Goal: Register for event/course

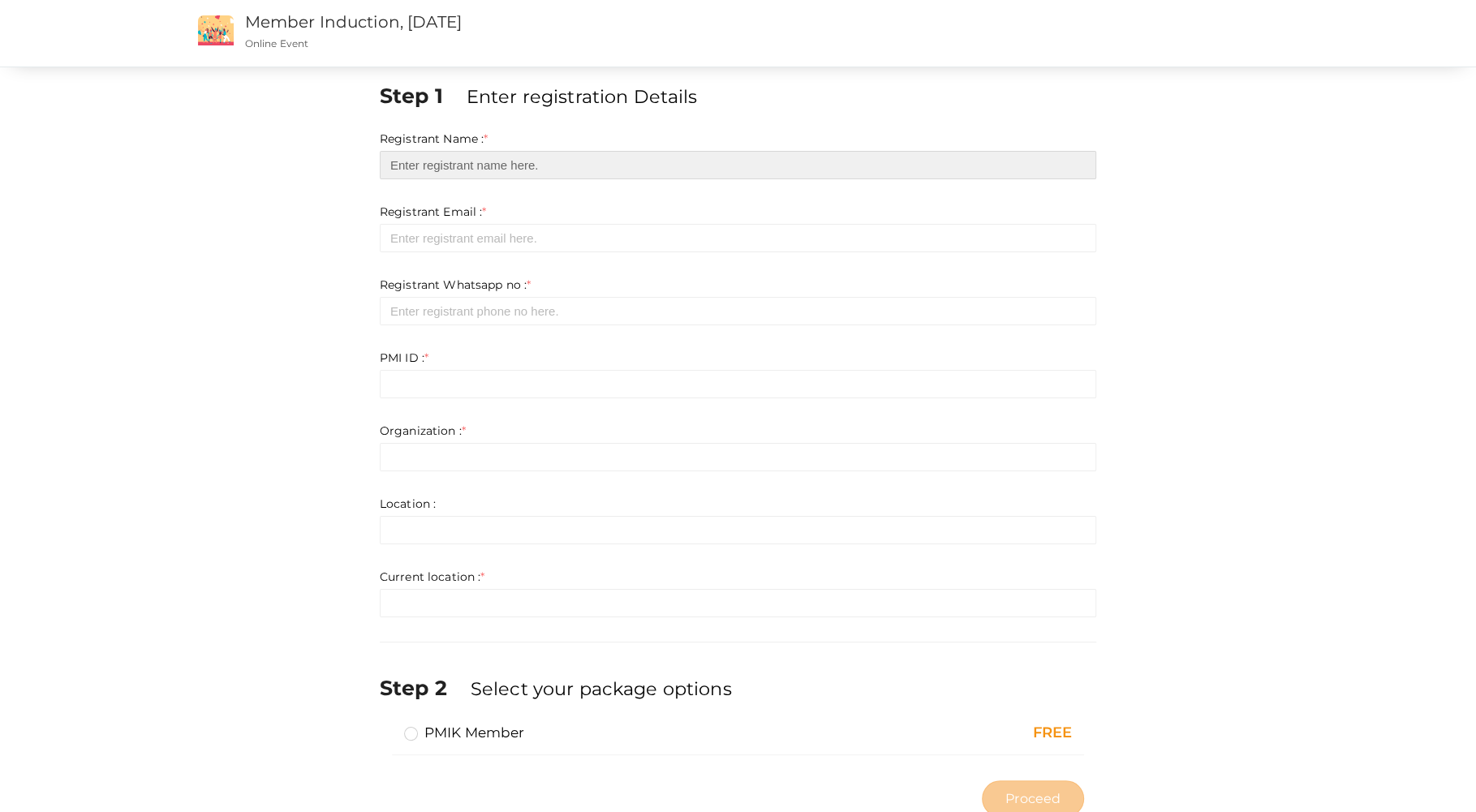
click at [483, 171] on input "text" at bounding box center [738, 165] width 717 height 28
type input "[PERSON_NAME] K N"
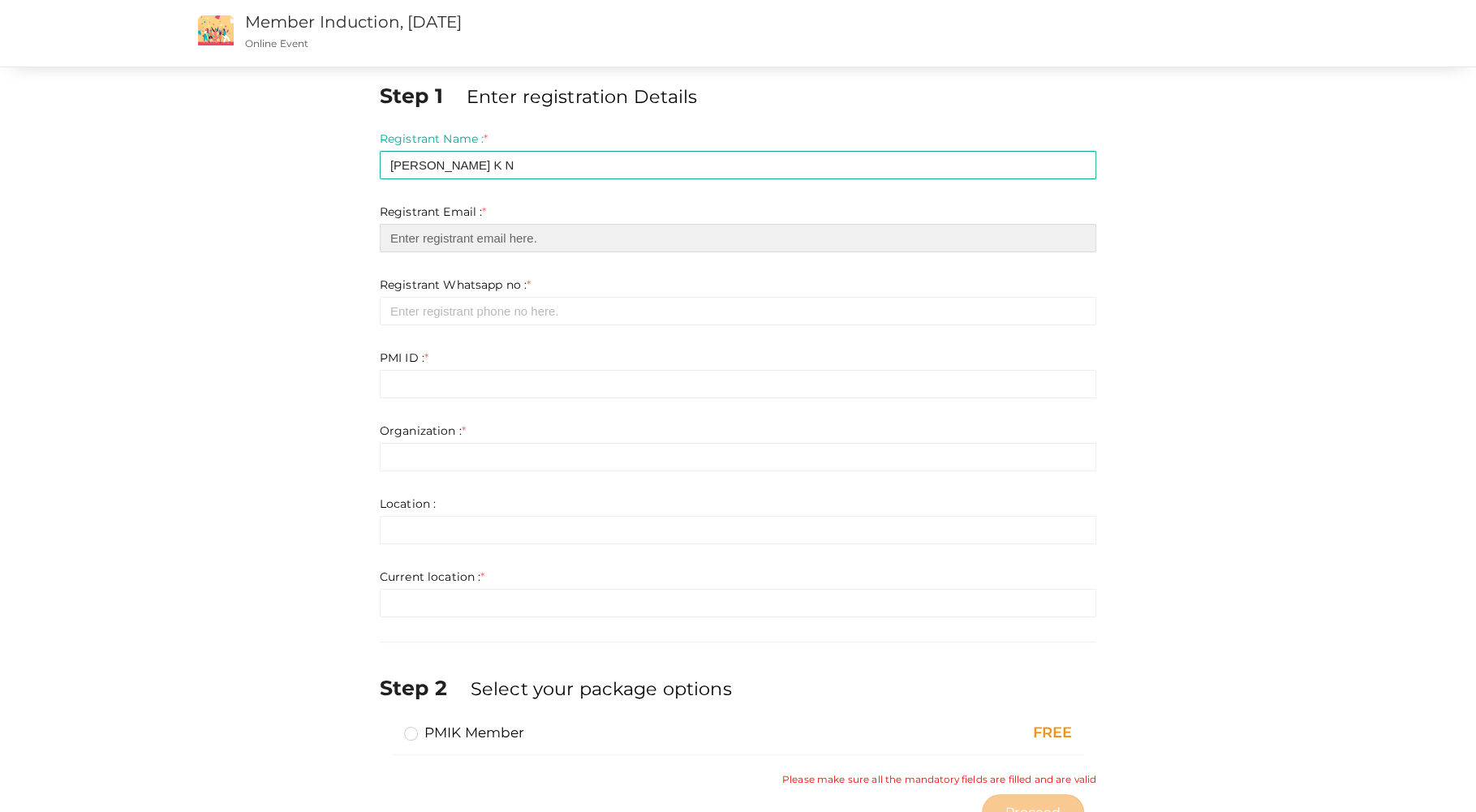
click at [459, 238] on input "email" at bounding box center [738, 238] width 717 height 28
type input "[EMAIL_ADDRESS][DOMAIN_NAME]"
click at [439, 325] on form "Registrant Name : * [PERSON_NAME] K N Required. Invalid email Invalid phone num…" at bounding box center [738, 374] width 717 height 487
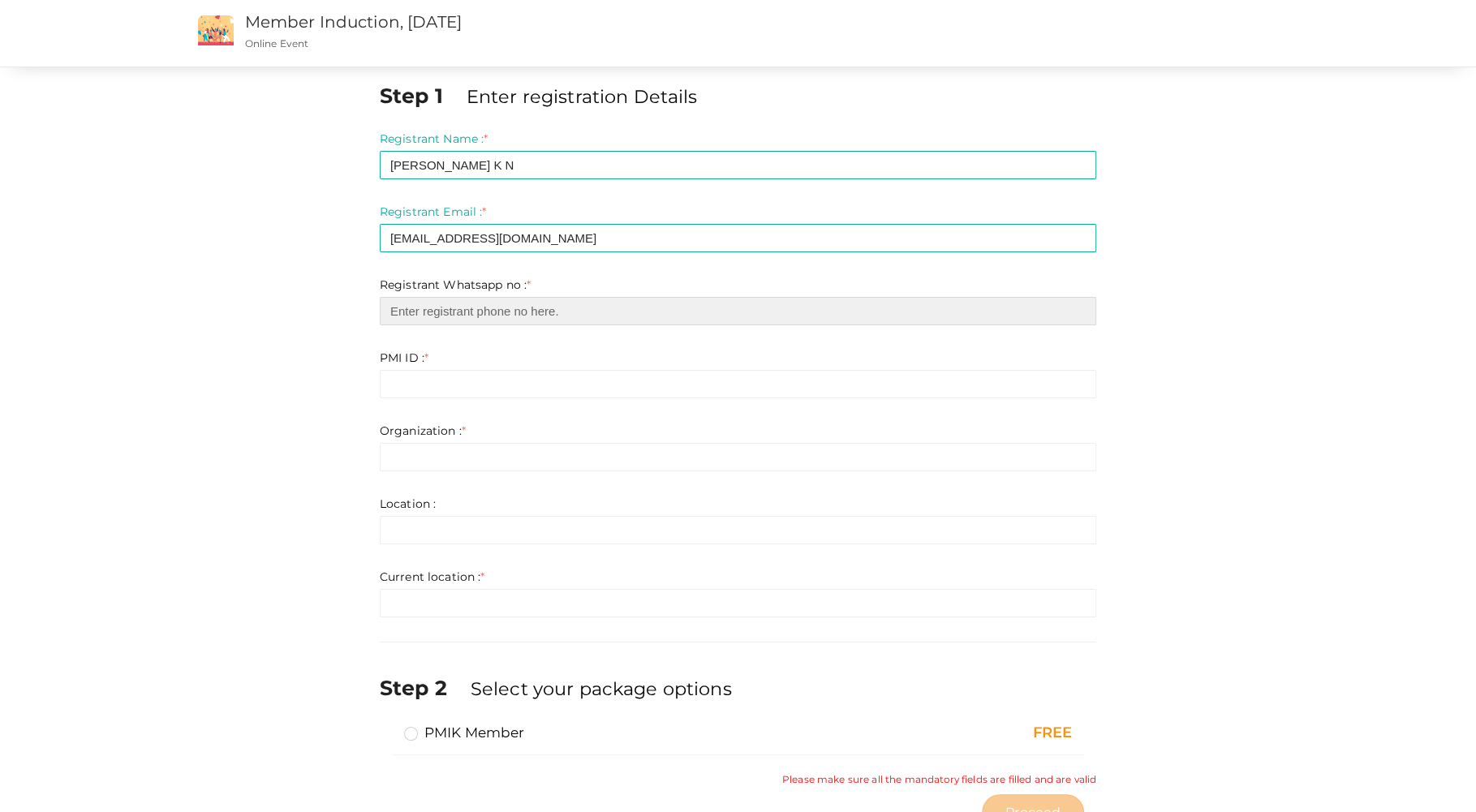
click at [443, 314] on input "number" at bounding box center [738, 311] width 717 height 28
type input "6379688175"
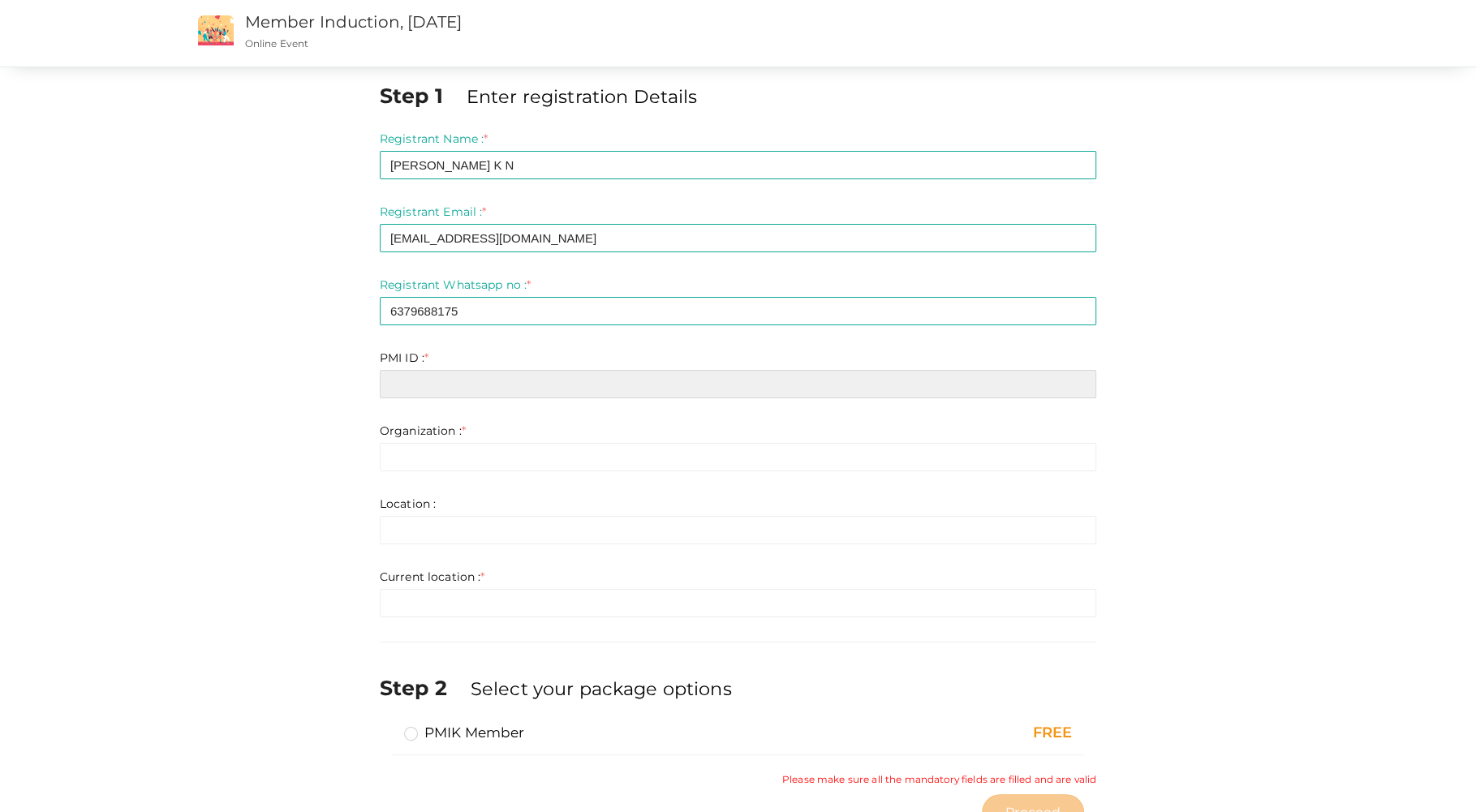
click at [423, 373] on input "text" at bounding box center [738, 384] width 717 height 28
paste input "10642050"
type input "10642050"
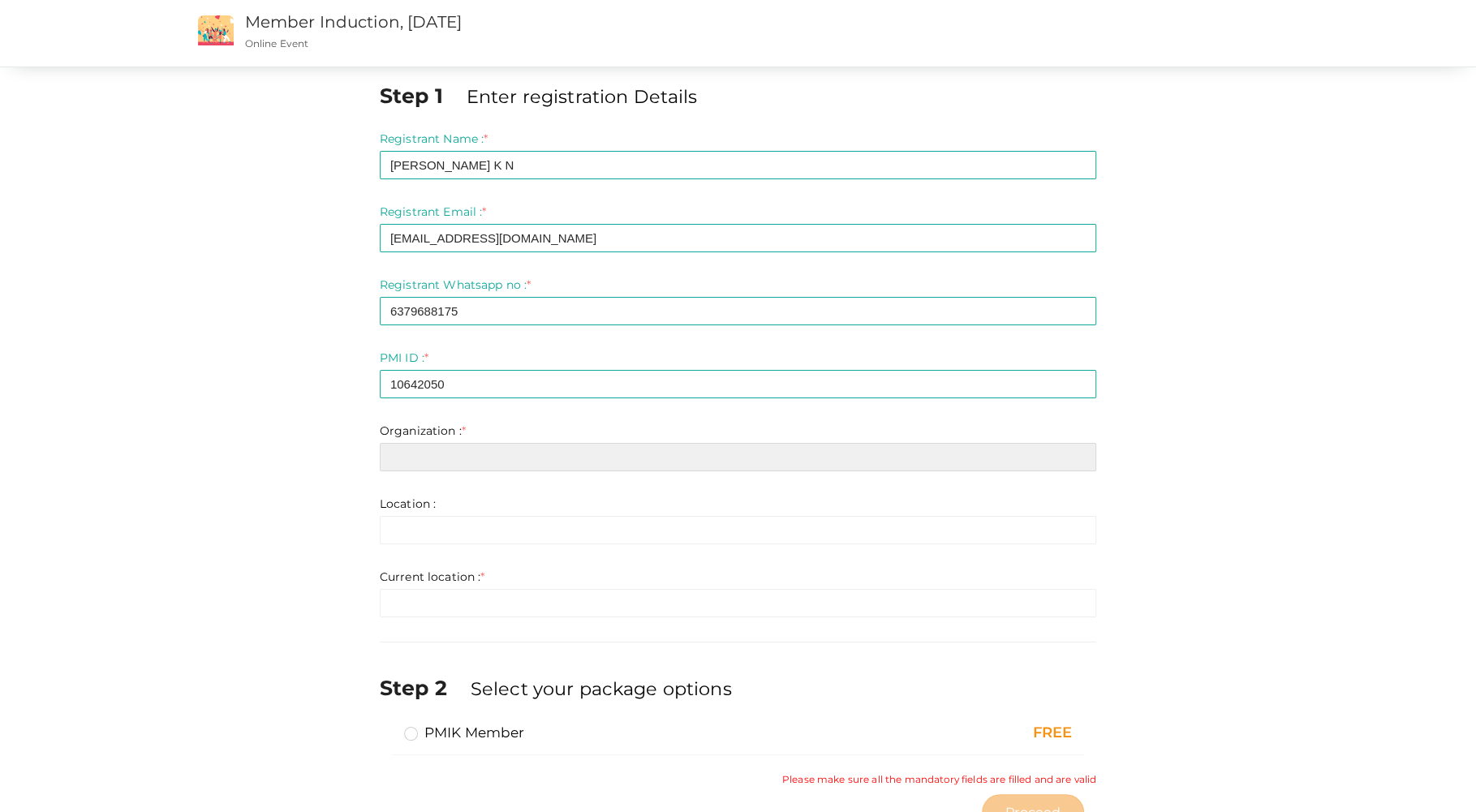
click at [397, 465] on input "text" at bounding box center [738, 457] width 717 height 28
type input "In-tech"
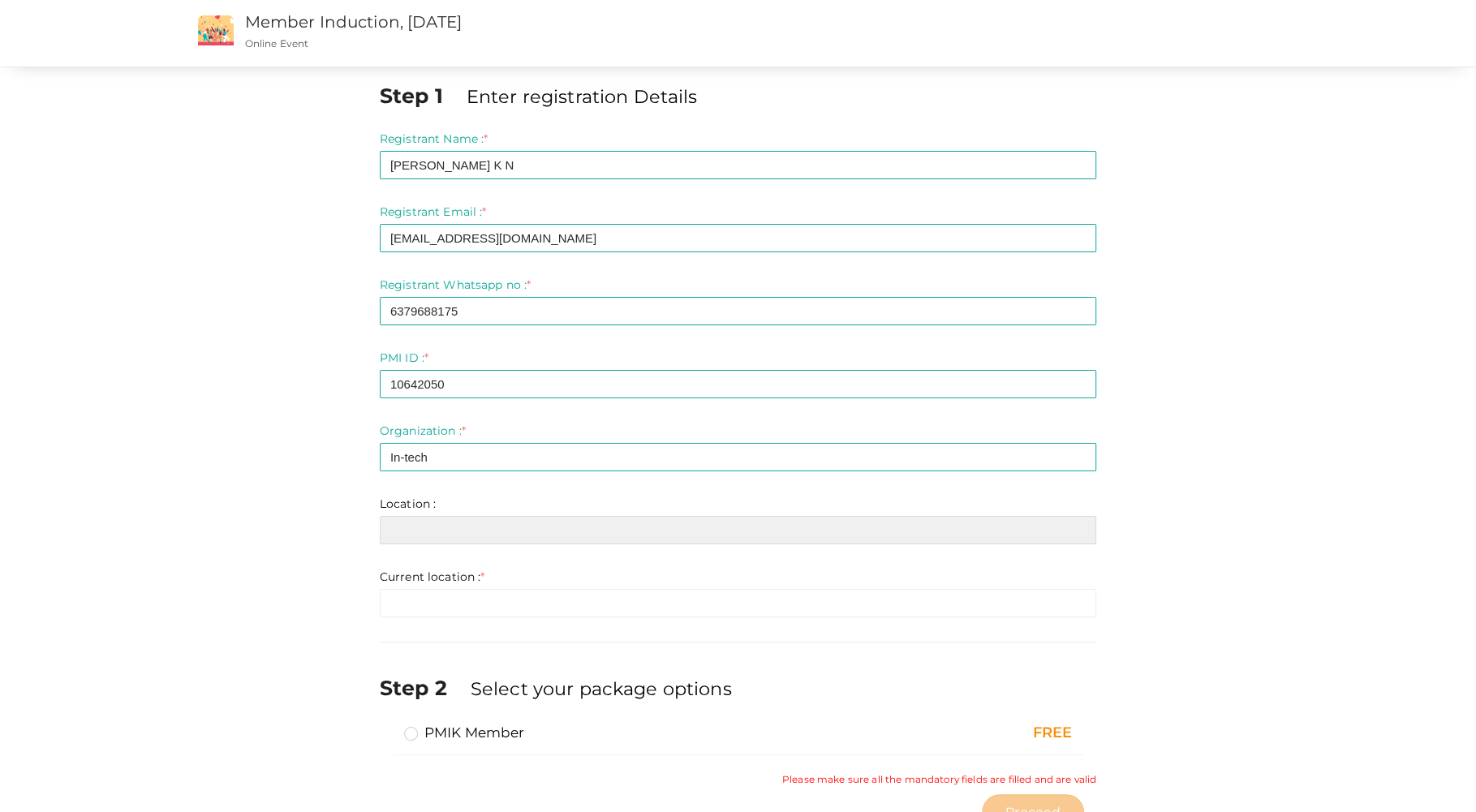
click at [409, 522] on input "text" at bounding box center [738, 530] width 717 height 28
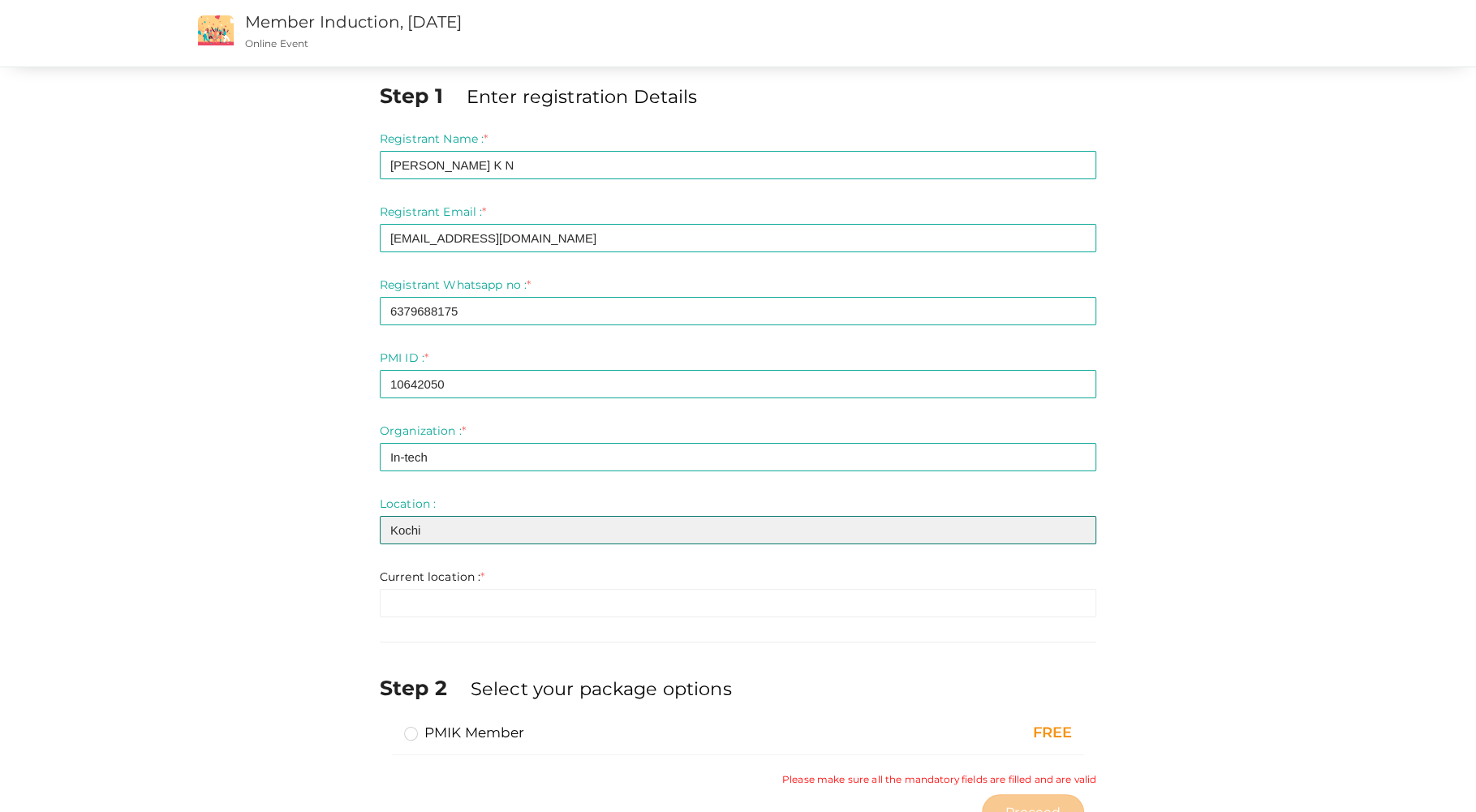
type input "Kochi"
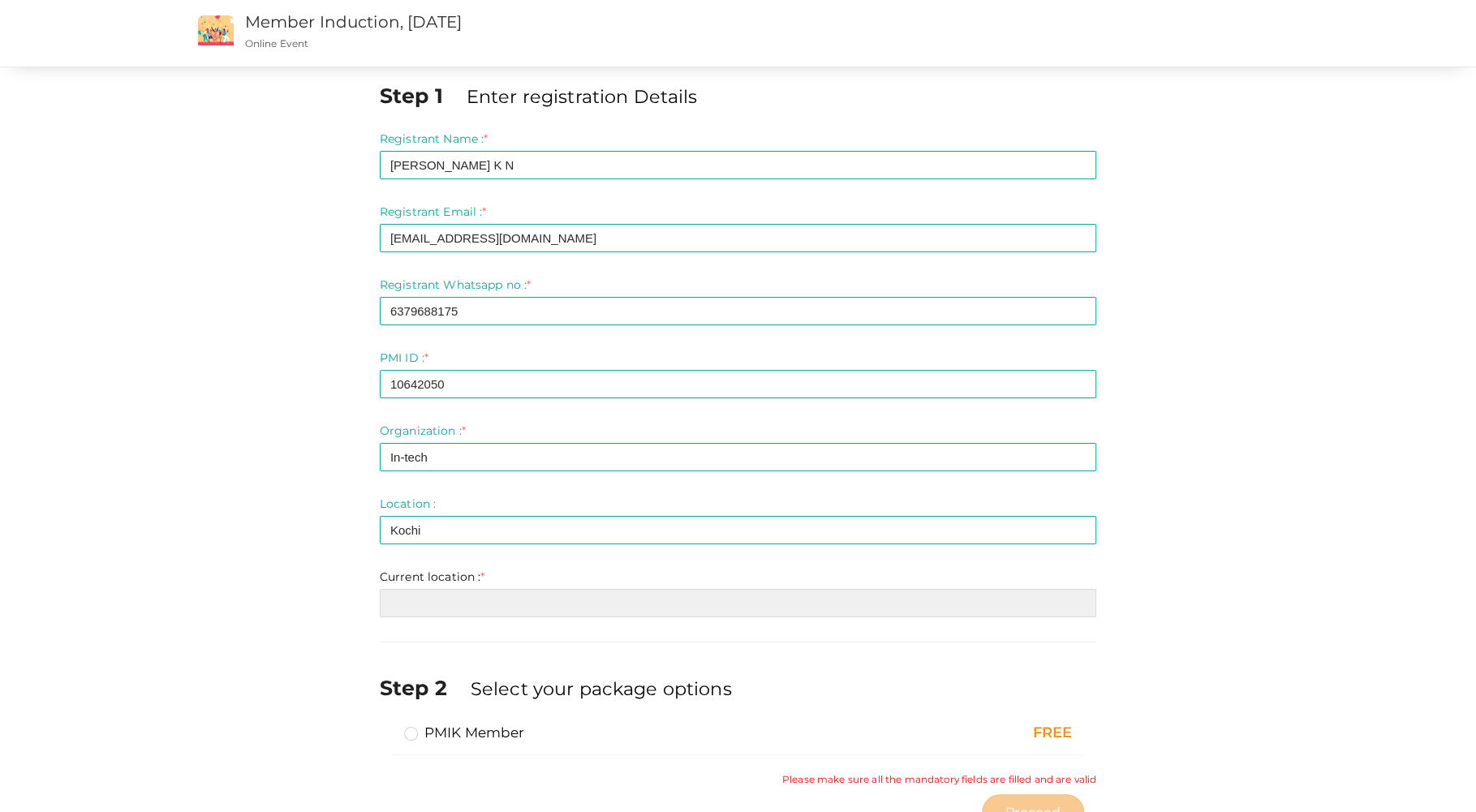
click at [431, 606] on input "text" at bounding box center [738, 603] width 717 height 28
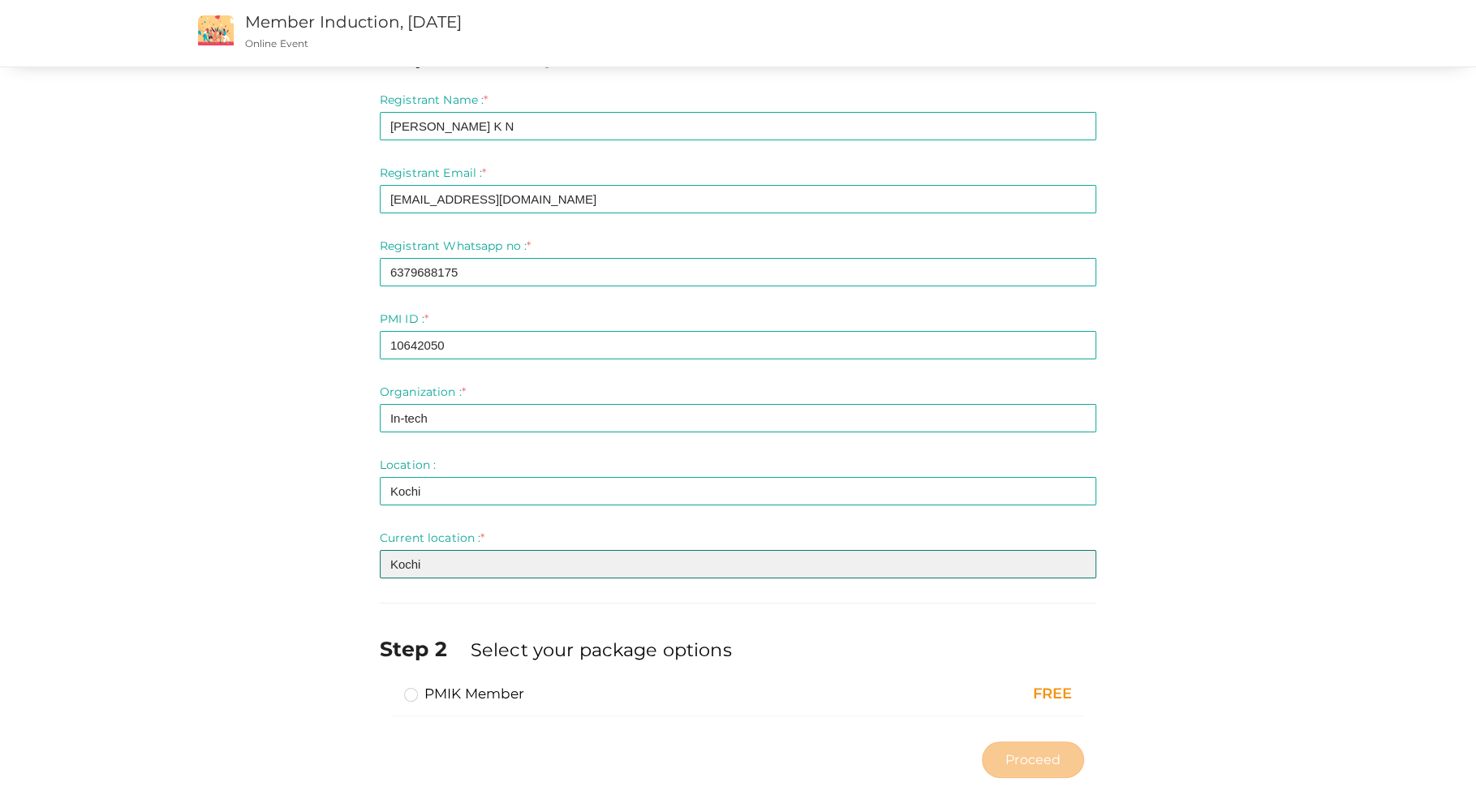
scroll to position [51, 0]
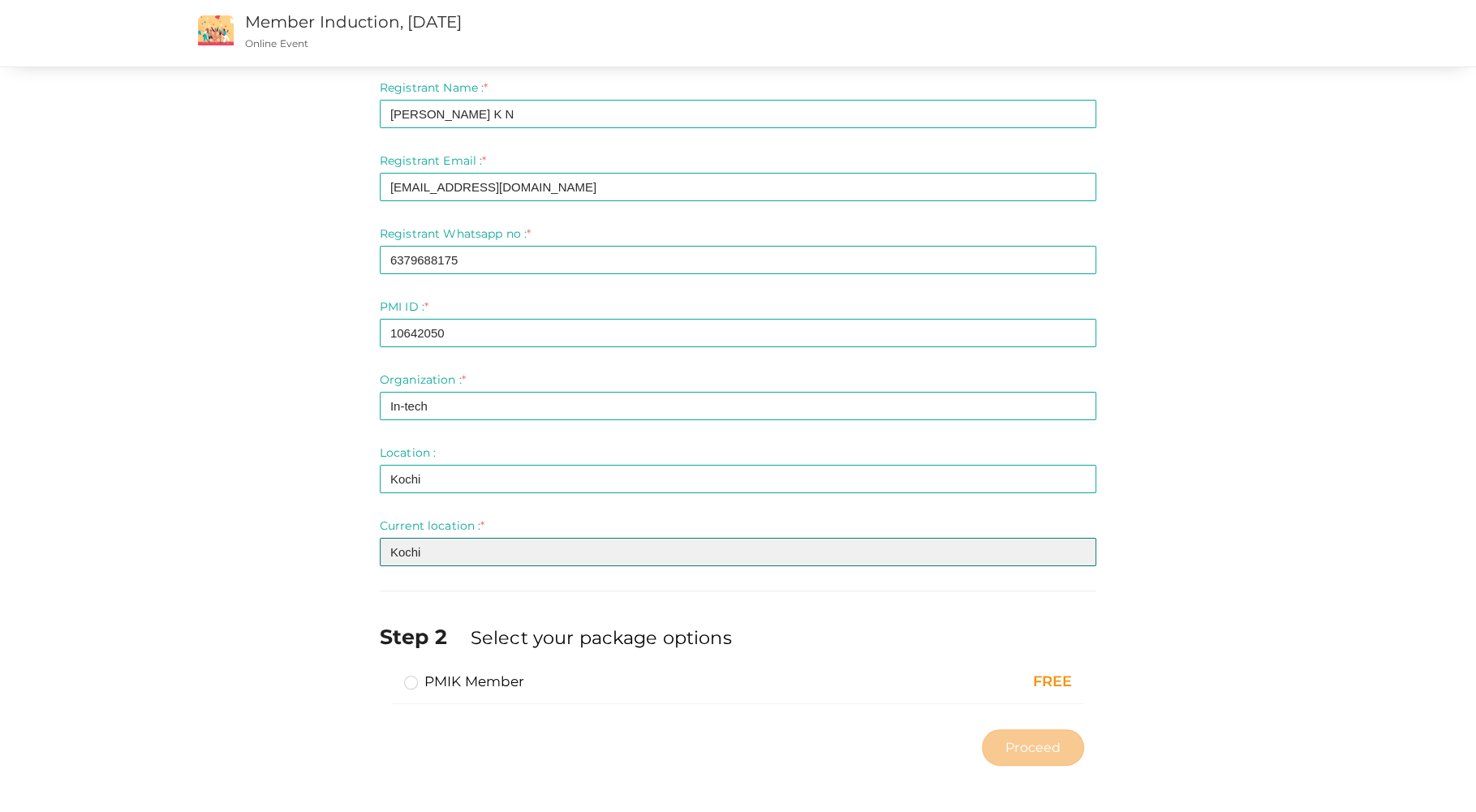
type input "Kochi"
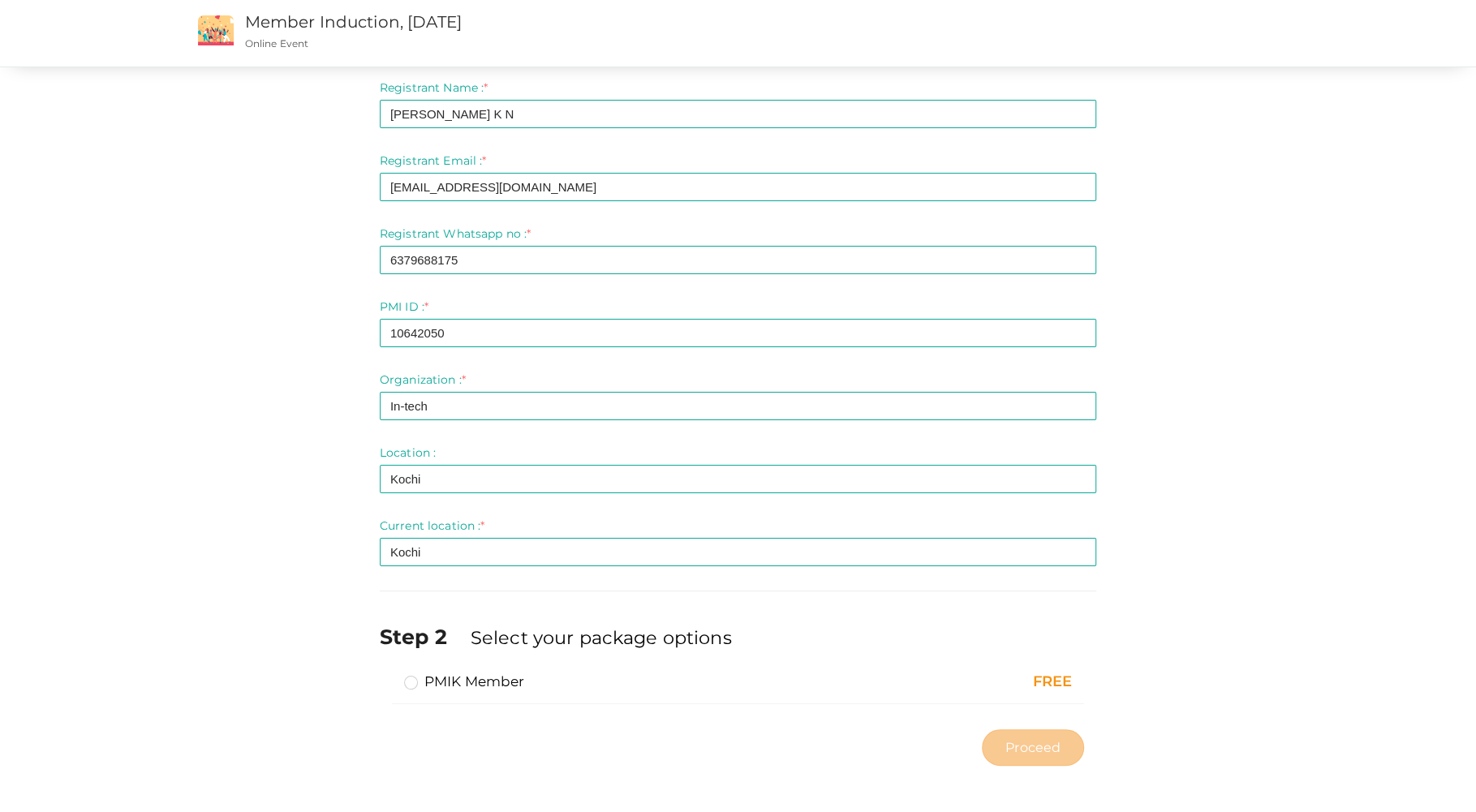
click at [470, 677] on label "PMIK Member" at bounding box center [464, 681] width 120 height 19
click at [388, 675] on input "PMIK Member" at bounding box center [388, 675] width 0 height 0
click at [1025, 742] on button "Proceed" at bounding box center [1032, 747] width 102 height 36
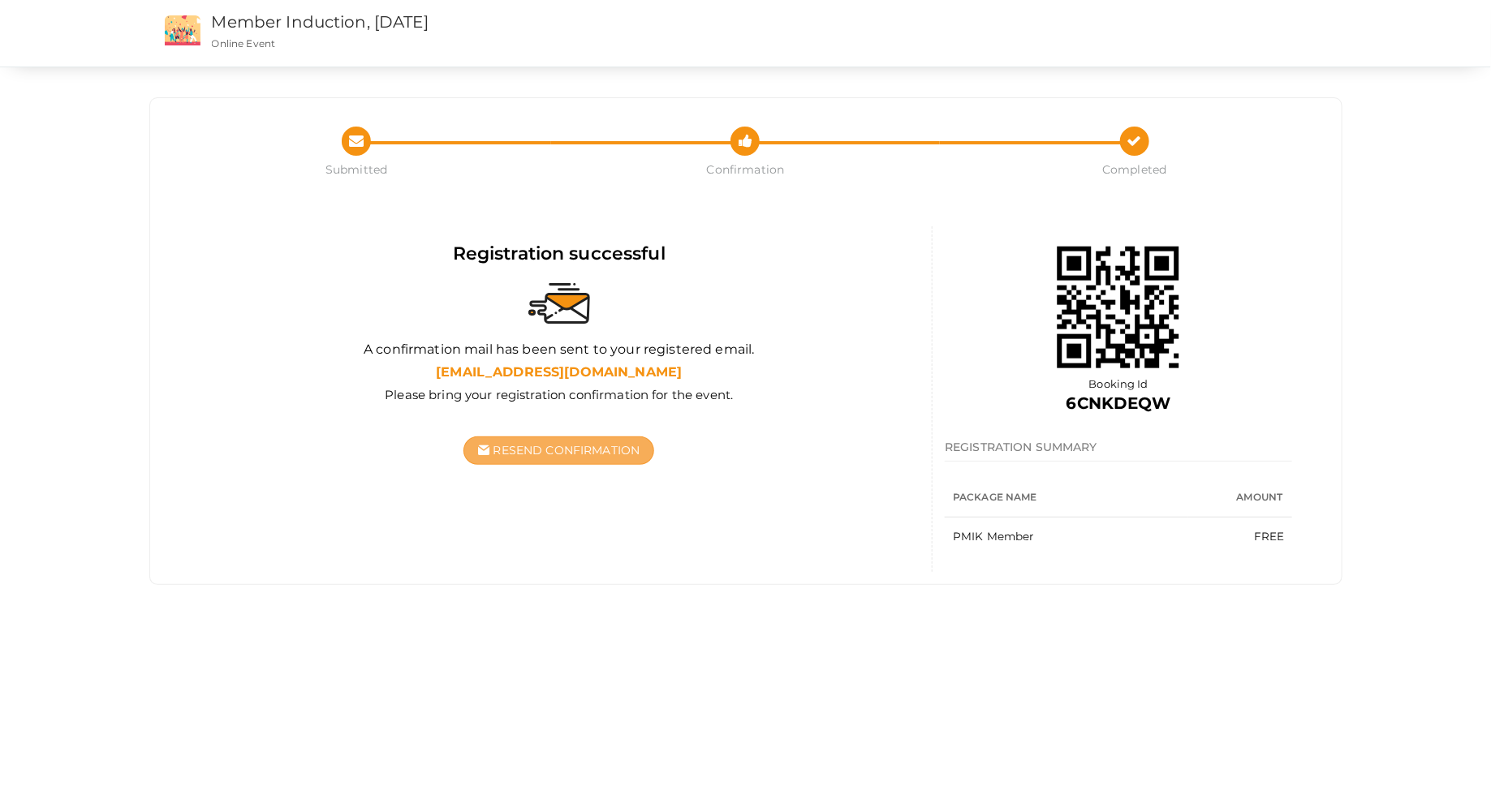
click at [556, 443] on span "Resend Confirmation" at bounding box center [567, 450] width 147 height 14
